Goal: Obtain resource: Download file/media

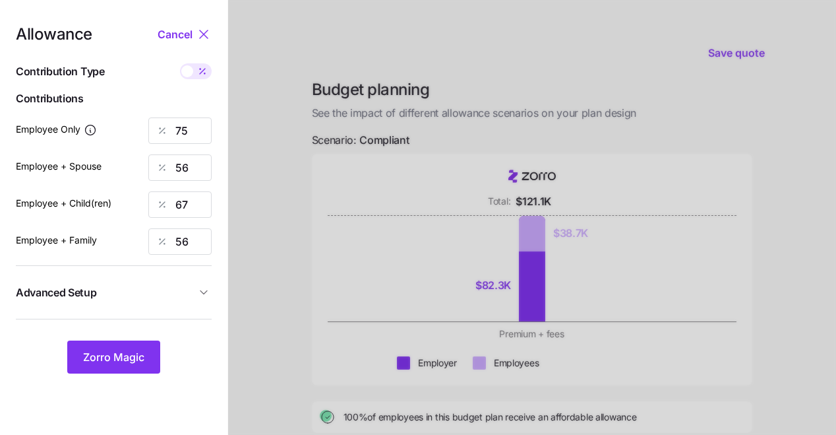
scroll to position [24, 0]
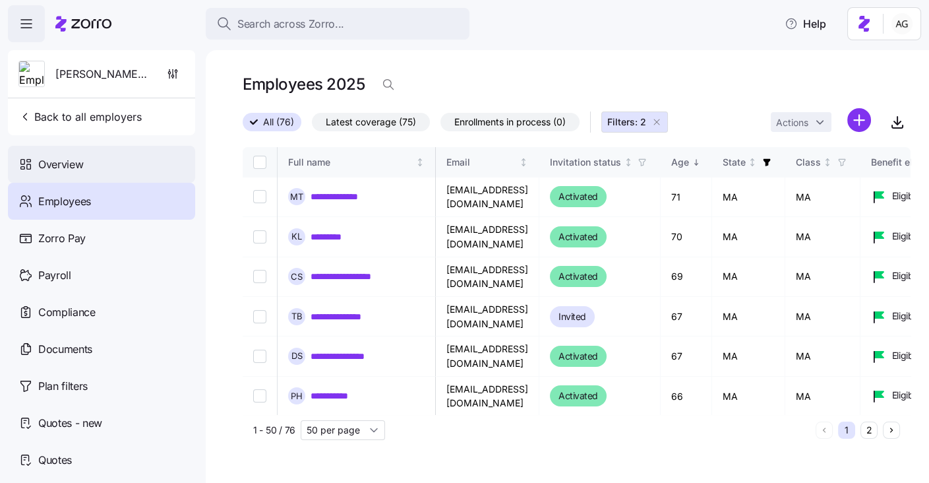
scroll to position [1519, 152]
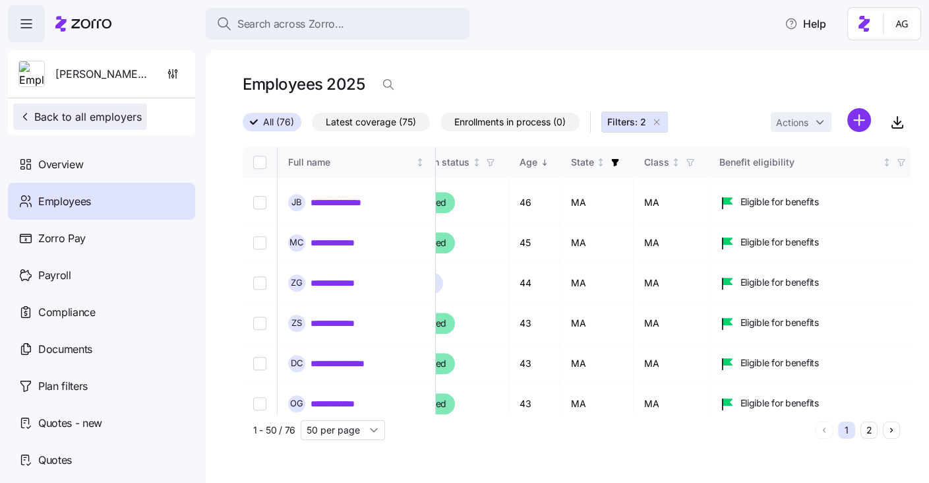
click at [86, 121] on span "Back to all employers" at bounding box center [79, 117] width 123 height 16
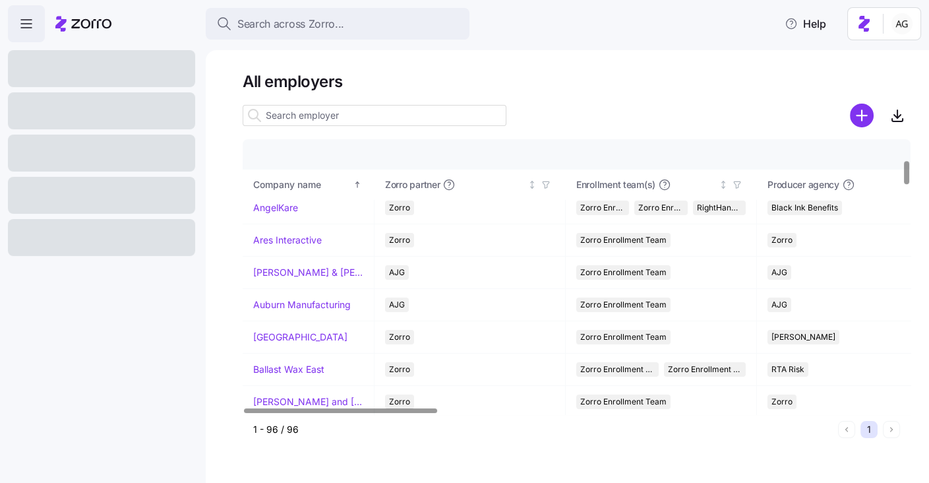
scroll to position [247, 0]
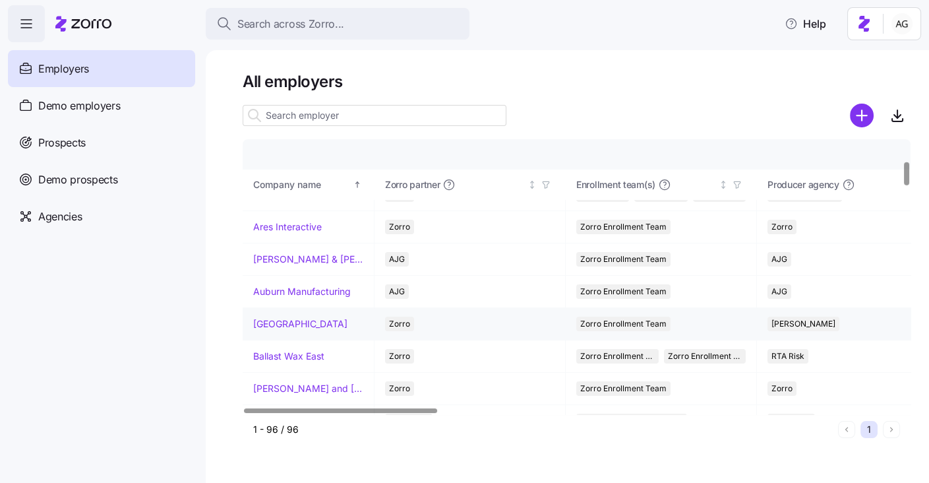
click at [300, 317] on link "[GEOGRAPHIC_DATA]" at bounding box center [300, 323] width 94 height 13
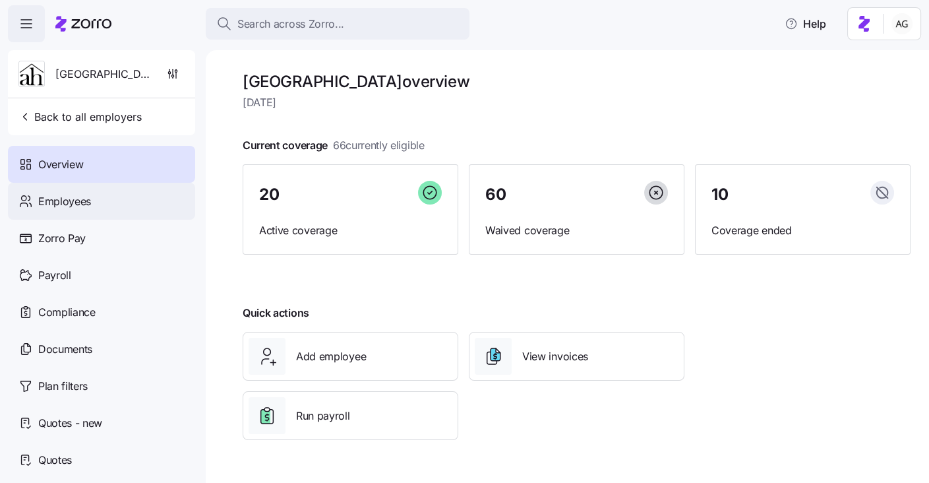
click at [89, 201] on span "Employees" at bounding box center [64, 201] width 53 height 16
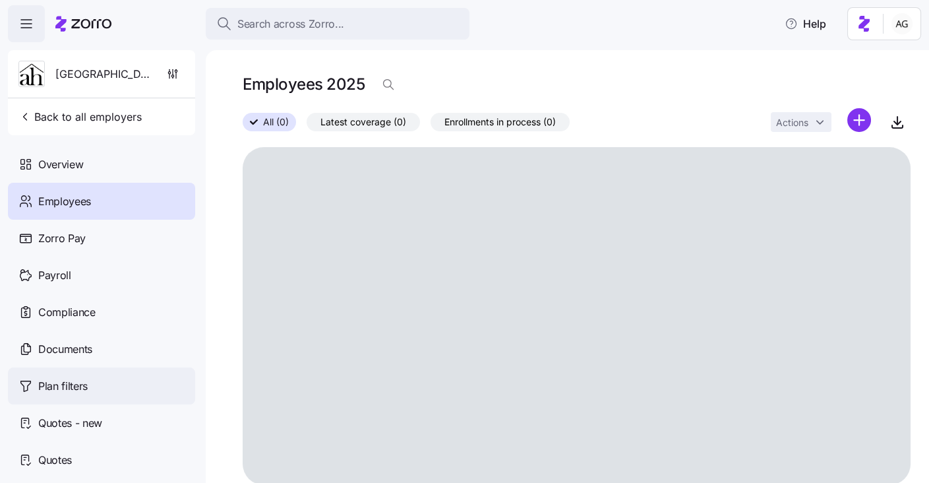
click at [91, 169] on div "Overview" at bounding box center [101, 164] width 187 height 37
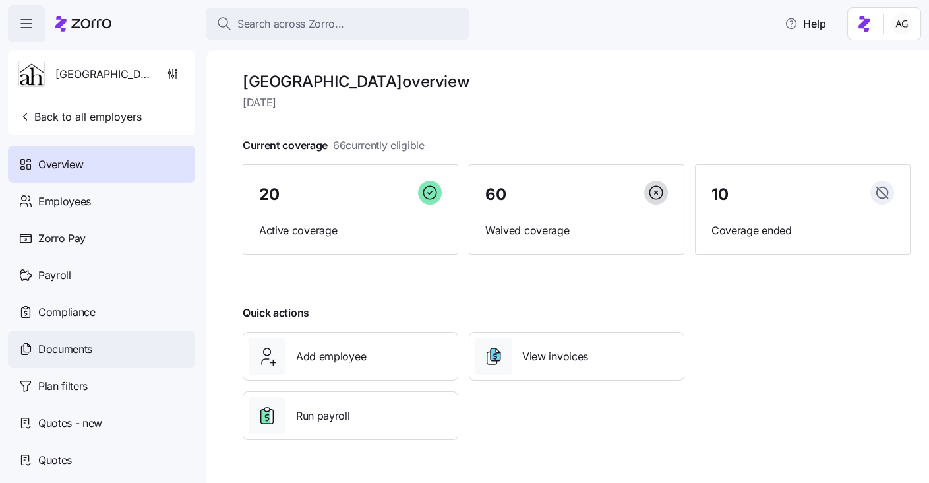
click at [92, 339] on div "Documents" at bounding box center [101, 348] width 187 height 37
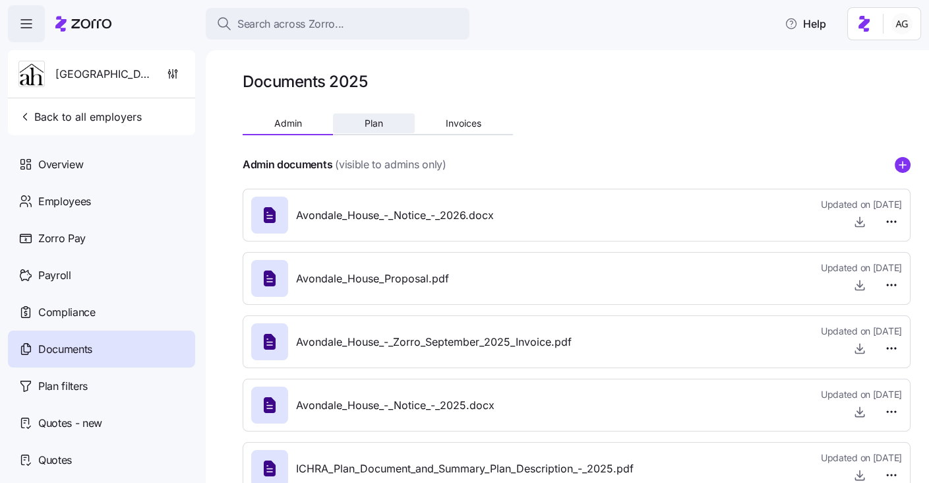
click at [370, 127] on span "Plan" at bounding box center [374, 123] width 18 height 9
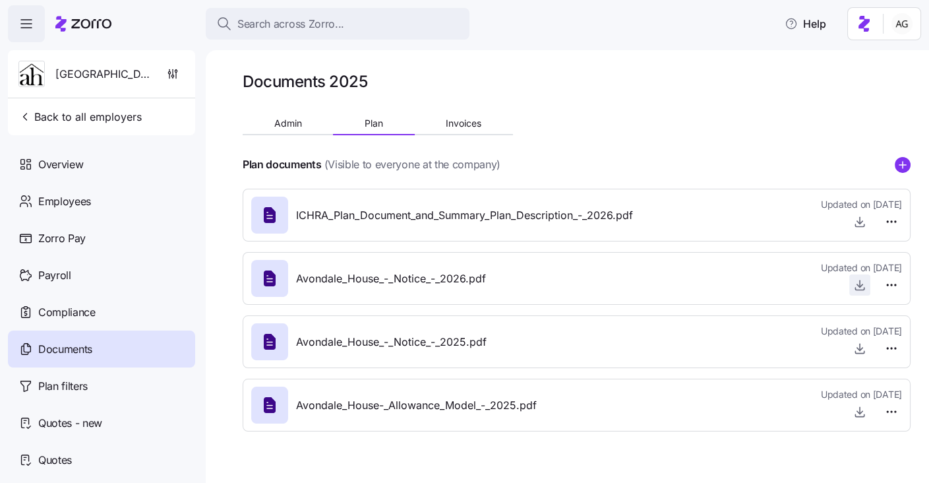
click at [861, 284] on icon "button" at bounding box center [860, 284] width 13 height 13
click at [98, 16] on icon at bounding box center [83, 24] width 56 height 16
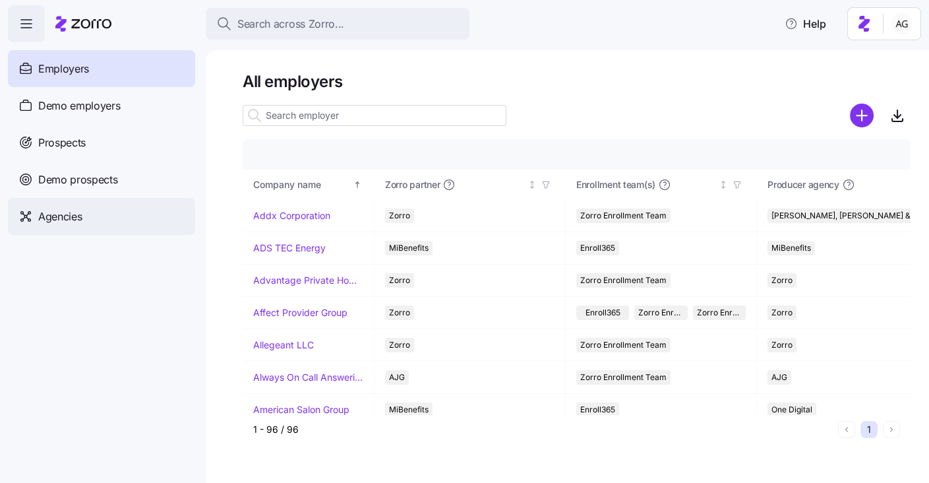
click at [82, 218] on div "Agencies" at bounding box center [101, 216] width 187 height 37
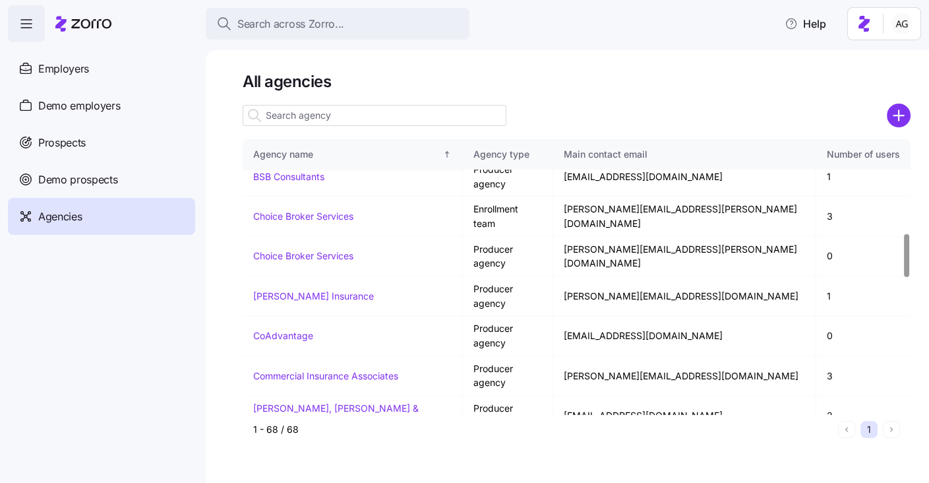
scroll to position [594, 0]
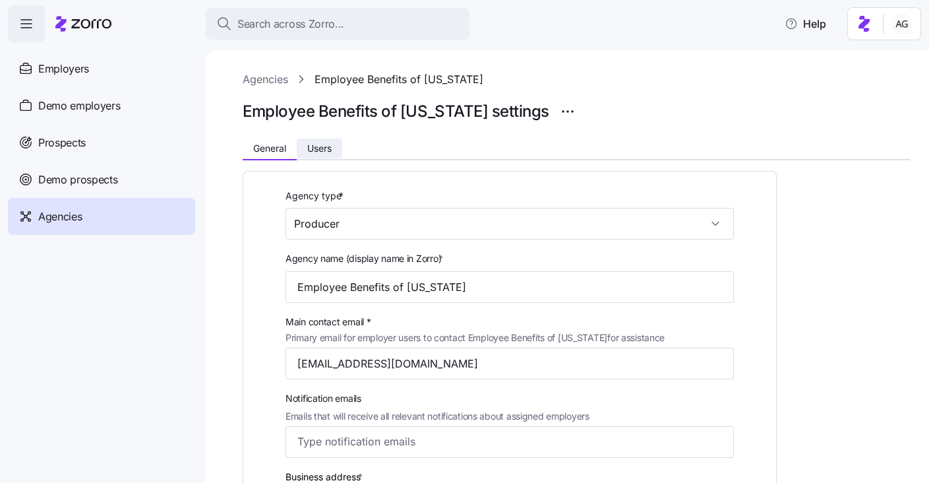
click at [328, 146] on span "Users" at bounding box center [319, 148] width 24 height 9
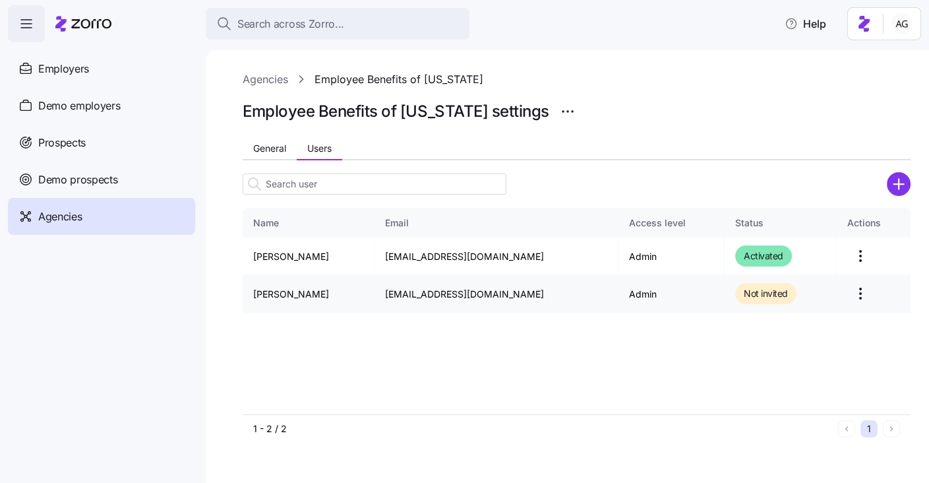
click at [855, 289] on html "Search across Zorro... Help Employers Demo employers Prospects Demo prospects A…" at bounding box center [464, 237] width 929 height 475
click at [800, 324] on div "Send invitation email" at bounding box center [784, 326] width 89 height 15
click at [898, 28] on button "button" at bounding box center [904, 29] width 18 height 18
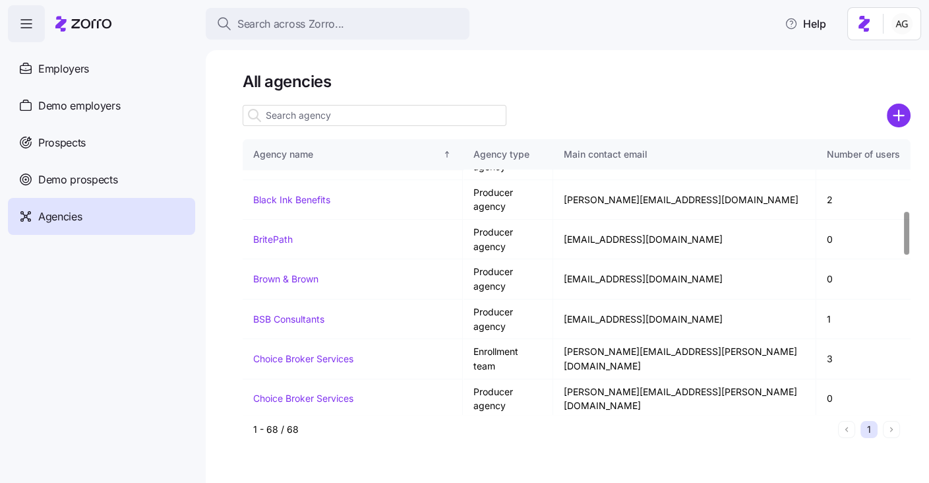
scroll to position [459, 0]
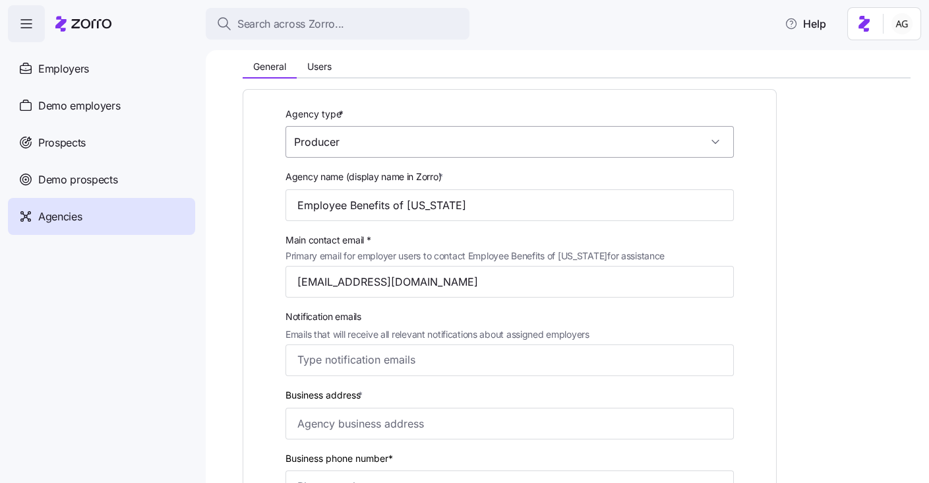
scroll to position [84, 0]
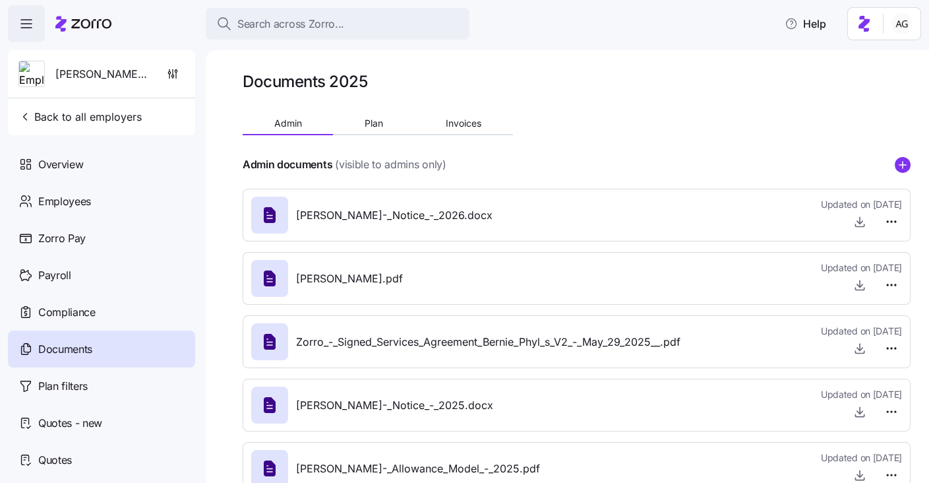
scroll to position [38, 0]
